Goal: Task Accomplishment & Management: Complete application form

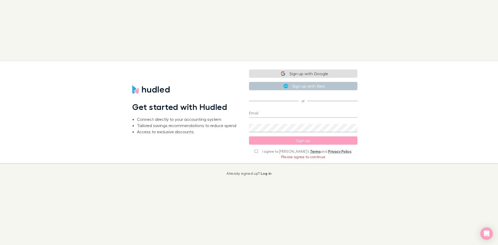
click at [317, 72] on button "Sign up with Google" at bounding box center [303, 74] width 108 height 8
click at [258, 152] on input "I agree to [PERSON_NAME]’s Terms and Privacy Policy." at bounding box center [256, 151] width 3 height 4
checkbox input "true"
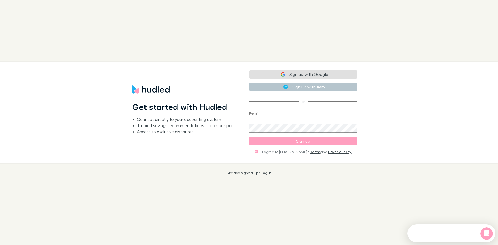
click at [312, 75] on button "Sign up with Google" at bounding box center [303, 74] width 108 height 8
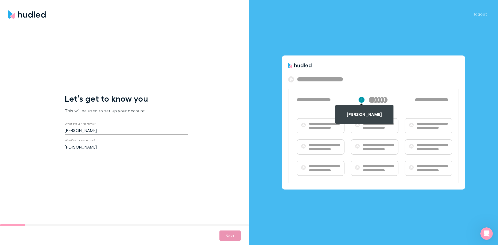
click at [231, 239] on button "Next" at bounding box center [230, 236] width 21 height 10
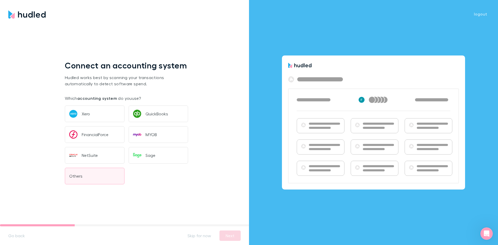
click at [96, 169] on button "Others" at bounding box center [95, 176] width 60 height 17
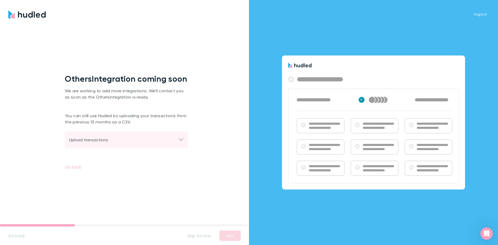
click at [141, 135] on div "Upload transactions" at bounding box center [126, 140] width 123 height 17
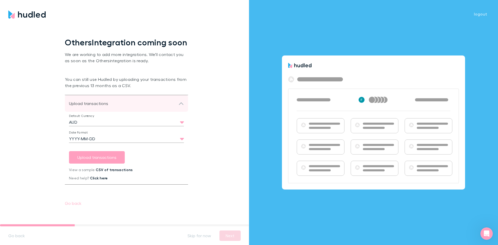
click at [138, 106] on div "Upload transactions" at bounding box center [124, 103] width 110 height 6
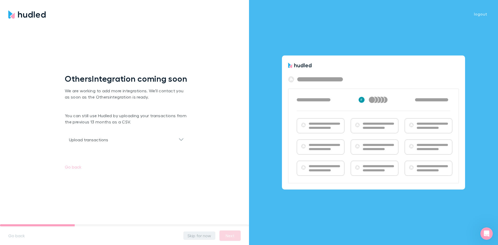
click at [201, 233] on button "Skip for now" at bounding box center [199, 236] width 32 height 8
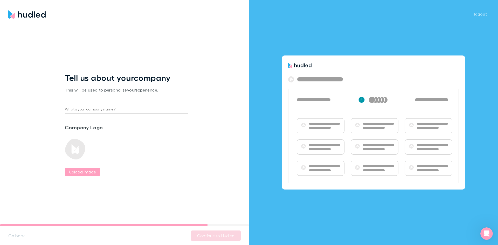
click at [97, 103] on div "What’s your company name?" at bounding box center [126, 107] width 123 height 12
click at [92, 106] on input "What’s your company name?" at bounding box center [126, 110] width 123 height 8
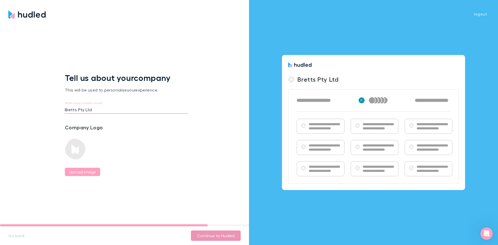
type input "Bretts Pty Ltd"
click at [219, 235] on button "Continue to Hudled" at bounding box center [216, 236] width 50 height 10
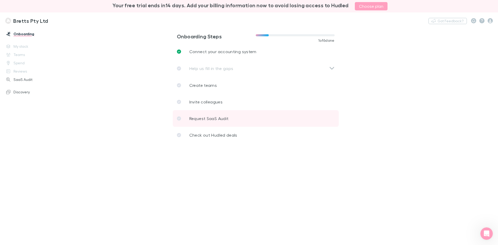
click at [213, 121] on p "Request SaaS Audit" at bounding box center [208, 118] width 39 height 6
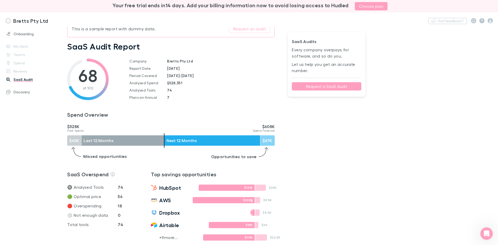
scroll to position [26, 0]
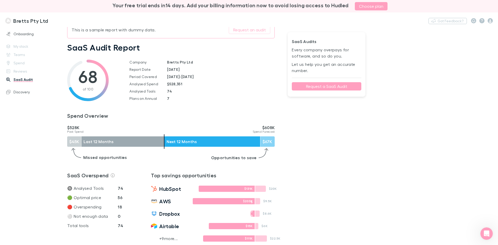
click at [321, 87] on button "Request a SaaS Audit" at bounding box center [327, 86] width 70 height 8
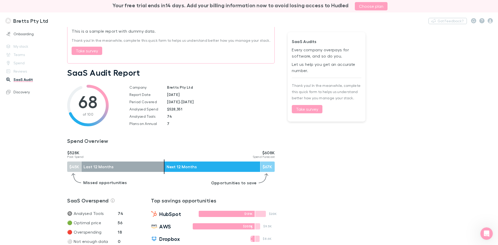
scroll to position [0, 0]
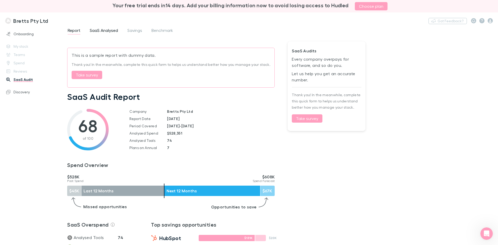
click at [97, 30] on span "SaaS Analysed" at bounding box center [104, 31] width 28 height 7
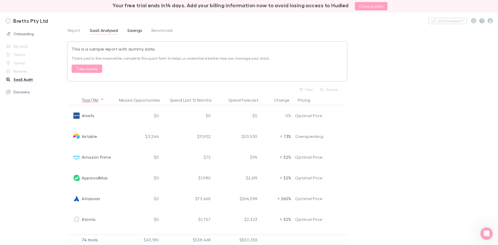
click at [138, 32] on span "Savings" at bounding box center [134, 31] width 15 height 7
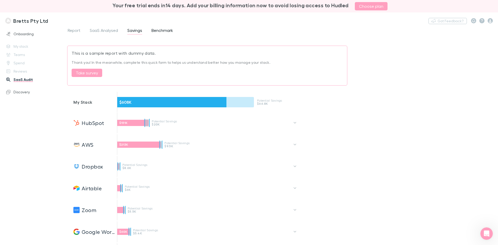
click at [164, 34] on span "Benchmark" at bounding box center [163, 31] width 22 height 7
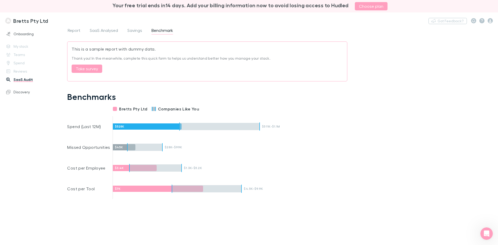
click at [19, 47] on div "Onboarding My stack Teams Spend Reviews SaaS Audit Discovery" at bounding box center [35, 135] width 71 height 212
click at [89, 69] on button "Take survey" at bounding box center [87, 69] width 31 height 8
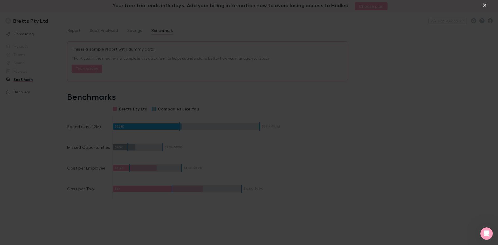
click at [483, 3] on button "×" at bounding box center [485, 5] width 6 height 6
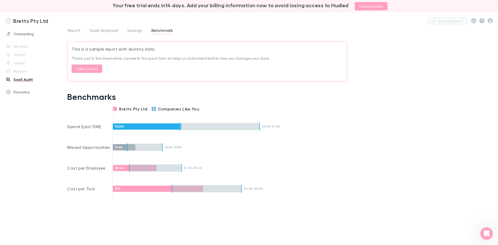
click at [127, 29] on div "Report SaaS Analysed Savings Benchmark" at bounding box center [282, 31] width 431 height 8
click at [131, 30] on span "Savings" at bounding box center [134, 31] width 15 height 7
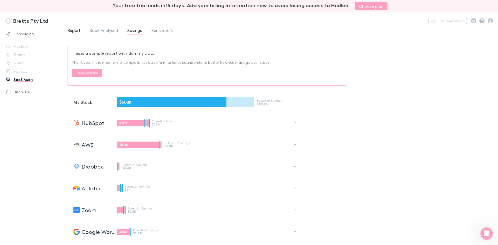
click at [80, 28] on span "Report" at bounding box center [74, 31] width 13 height 7
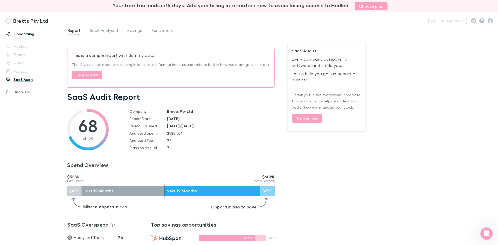
click at [31, 34] on link "Onboarding" at bounding box center [35, 34] width 69 height 8
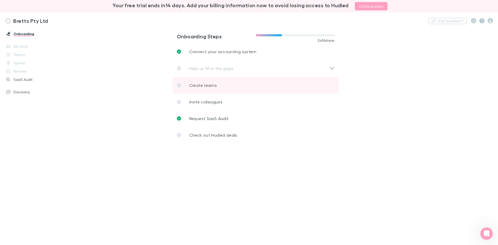
click at [223, 87] on link "Create teams" at bounding box center [256, 85] width 166 height 17
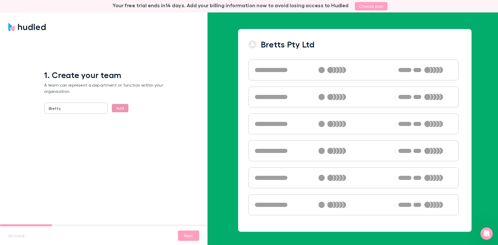
type input "Bretts"
click at [122, 105] on button "Add" at bounding box center [120, 108] width 17 height 8
click at [187, 233] on button "Next" at bounding box center [188, 236] width 21 height 10
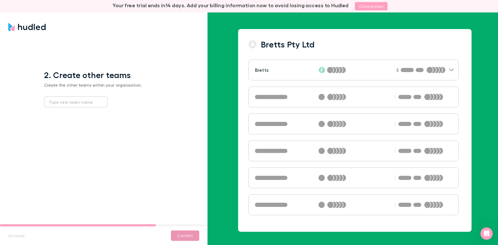
click at [187, 236] on button "Confirm" at bounding box center [185, 236] width 28 height 10
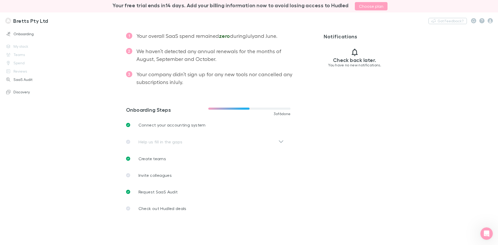
scroll to position [129, 0]
click at [186, 140] on div "Help us fill in the gaps" at bounding box center [207, 141] width 162 height 17
click at [277, 143] on div "Help us fill in the gaps" at bounding box center [207, 141] width 162 height 17
click at [278, 141] on div "Help us fill in the gaps" at bounding box center [207, 141] width 162 height 17
click at [146, 144] on div "Help us fill in the gaps" at bounding box center [207, 141] width 162 height 17
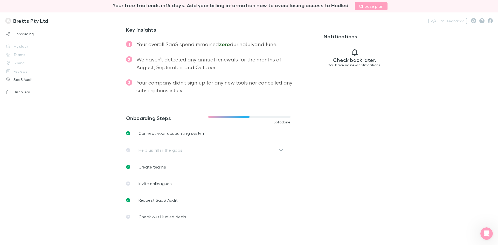
scroll to position [131, 0]
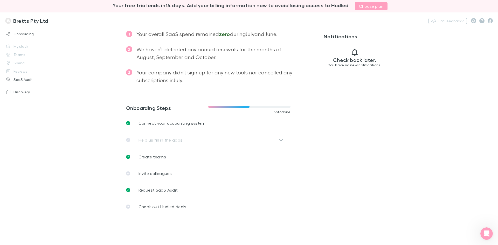
click at [153, 139] on div "Help us fill in the gaps" at bounding box center [207, 140] width 162 height 17
click at [281, 140] on div "Help us fill in the gaps" at bounding box center [207, 140] width 162 height 17
click at [20, 46] on div "Onboarding My stack Teams Spend Reviews SaaS Audit Discovery" at bounding box center [35, 135] width 71 height 212
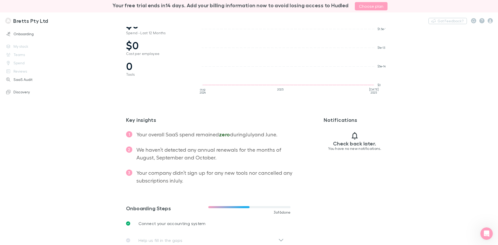
scroll to position [0, 0]
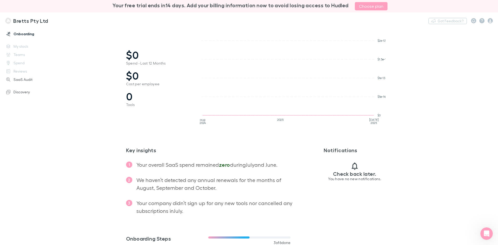
click at [20, 36] on link "Onboarding" at bounding box center [35, 34] width 69 height 8
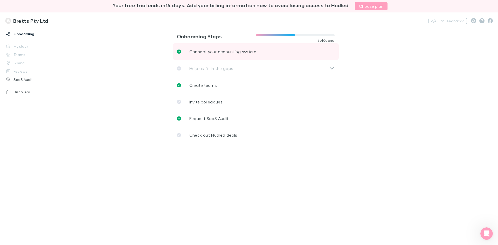
click at [232, 55] on link "Connect your accounting system" at bounding box center [256, 51] width 166 height 17
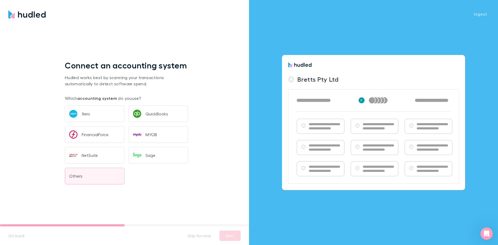
click at [86, 176] on button "Others" at bounding box center [95, 176] width 60 height 17
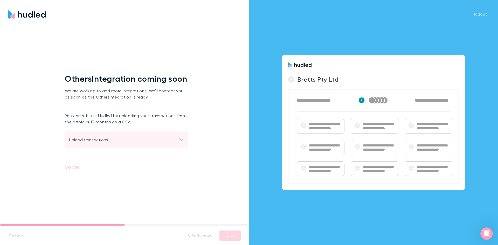
click at [107, 143] on div "Upload transactions" at bounding box center [124, 140] width 110 height 6
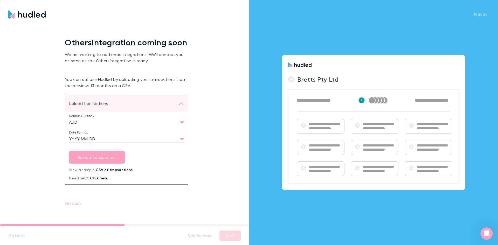
click at [154, 104] on div "Upload transactions" at bounding box center [124, 103] width 110 height 6
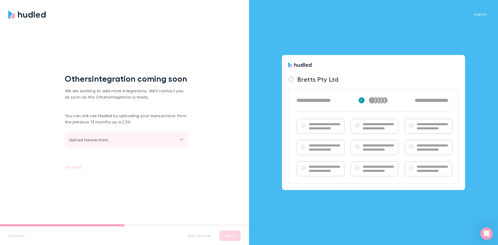
click at [154, 104] on p "We are working to add more integrations. We'll contact you as soon as the Other…" at bounding box center [126, 96] width 123 height 25
click at [168, 137] on div "Upload transactions" at bounding box center [126, 140] width 123 height 17
